Goal: Navigation & Orientation: Find specific page/section

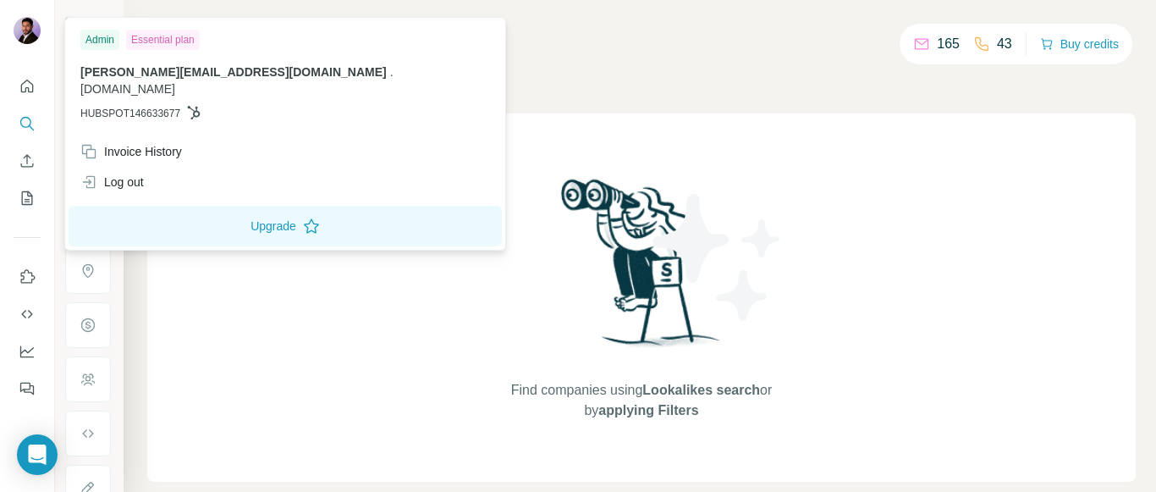
click at [36, 36] on img at bounding box center [27, 30] width 27 height 27
click at [28, 30] on img at bounding box center [27, 30] width 27 height 27
click at [103, 39] on div "Admin" at bounding box center [99, 40] width 39 height 20
click at [39, 37] on div at bounding box center [27, 32] width 27 height 30
click at [32, 28] on img at bounding box center [27, 30] width 27 height 27
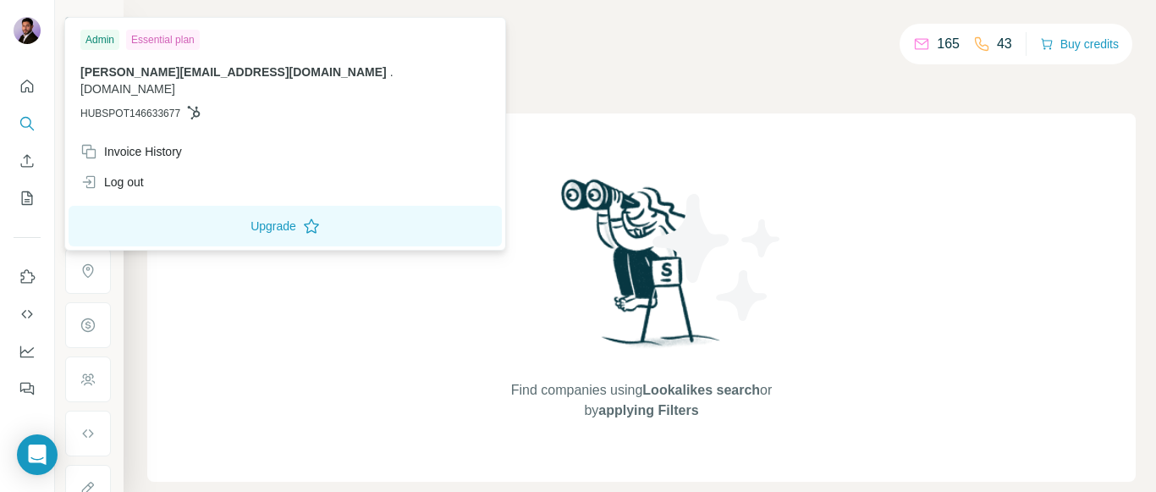
click at [32, 38] on img at bounding box center [27, 30] width 27 height 27
click at [108, 37] on div "Admin" at bounding box center [99, 40] width 39 height 20
click at [36, 88] on button "Quick start" at bounding box center [27, 86] width 27 height 30
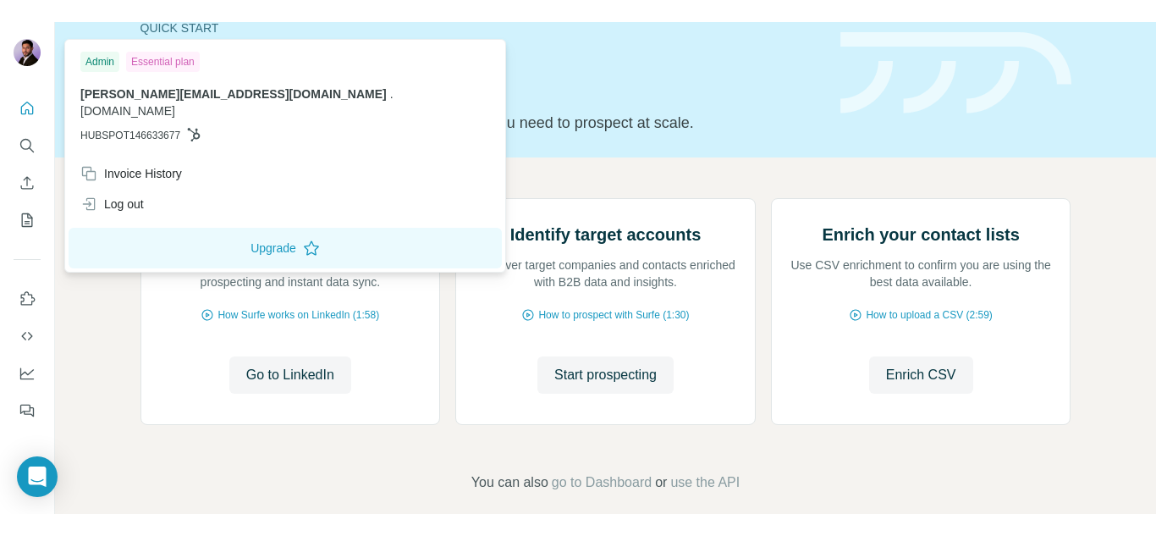
scroll to position [85, 0]
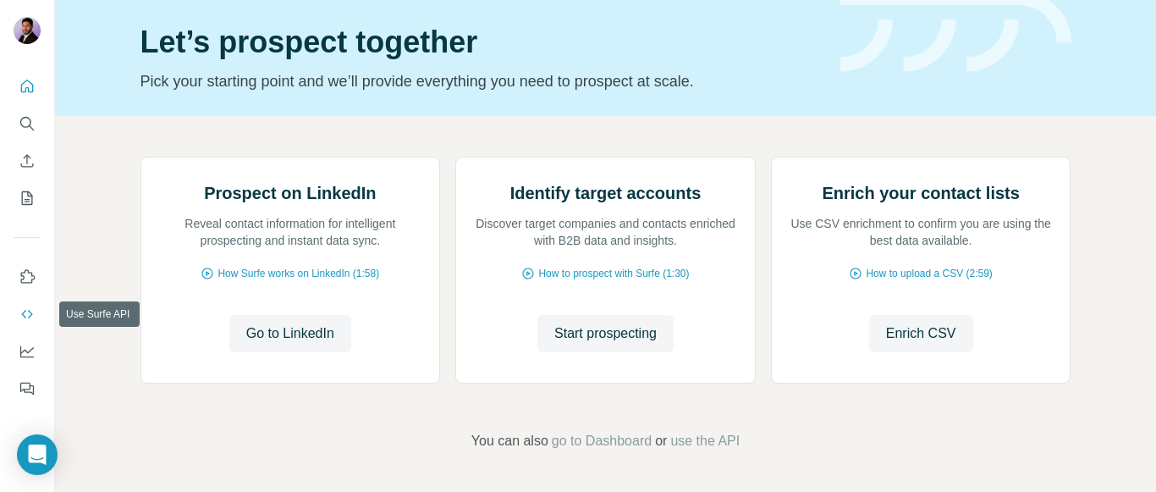
click at [25, 317] on icon "Use Surfe API" at bounding box center [26, 314] width 11 height 8
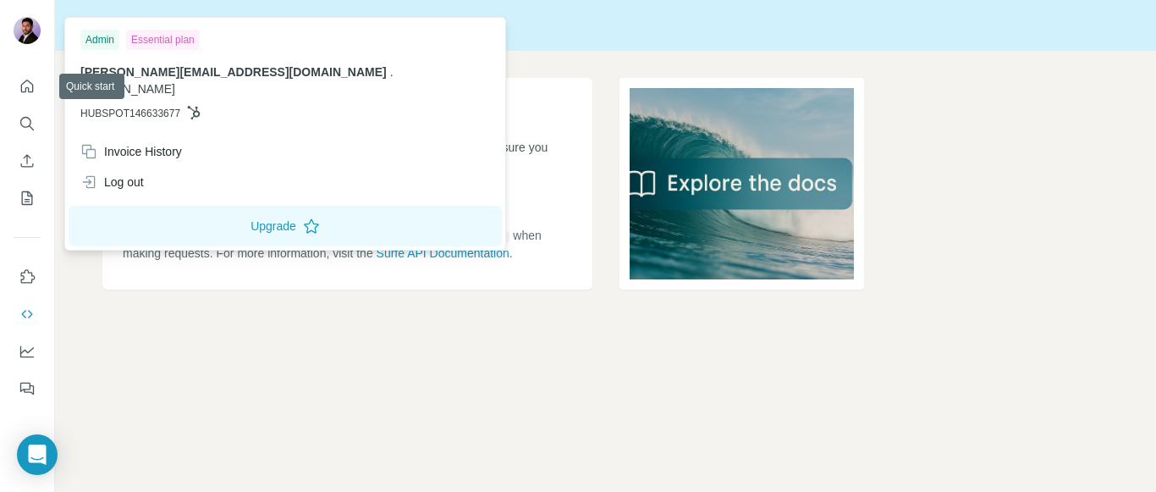
click at [17, 28] on img at bounding box center [27, 30] width 27 height 27
click at [26, 80] on icon "Quick start" at bounding box center [27, 86] width 17 height 17
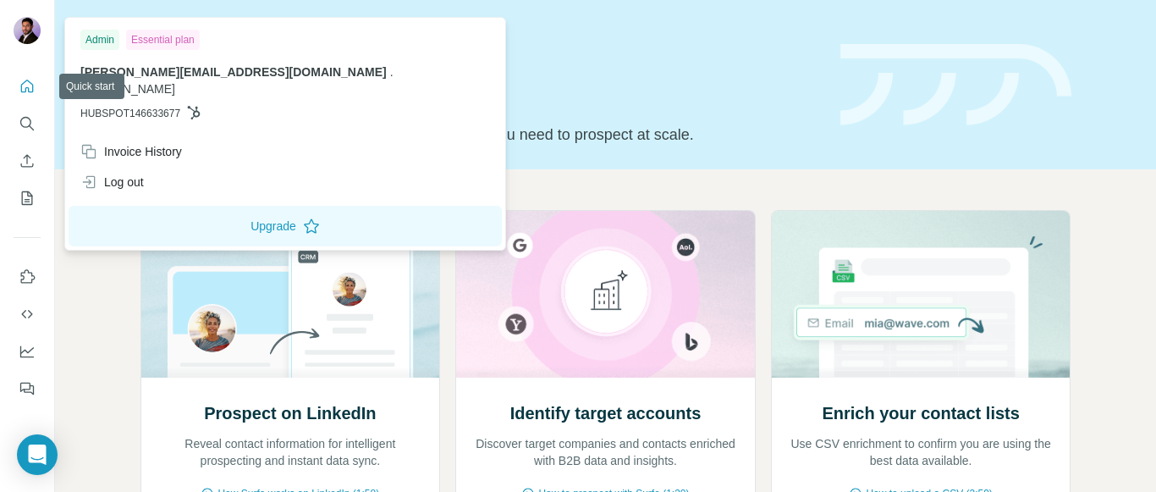
click at [27, 36] on img at bounding box center [27, 30] width 27 height 27
click at [21, 32] on img at bounding box center [27, 30] width 27 height 27
